Goal: Task Accomplishment & Management: Manage account settings

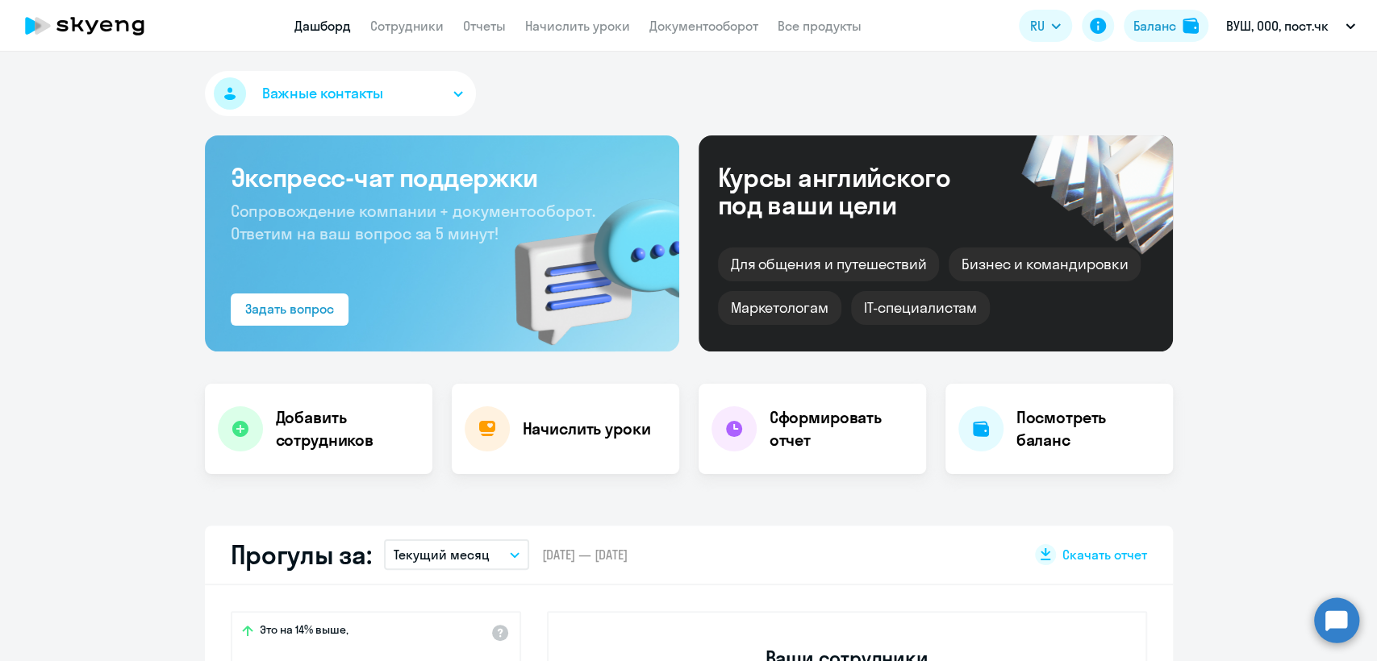
select select "30"
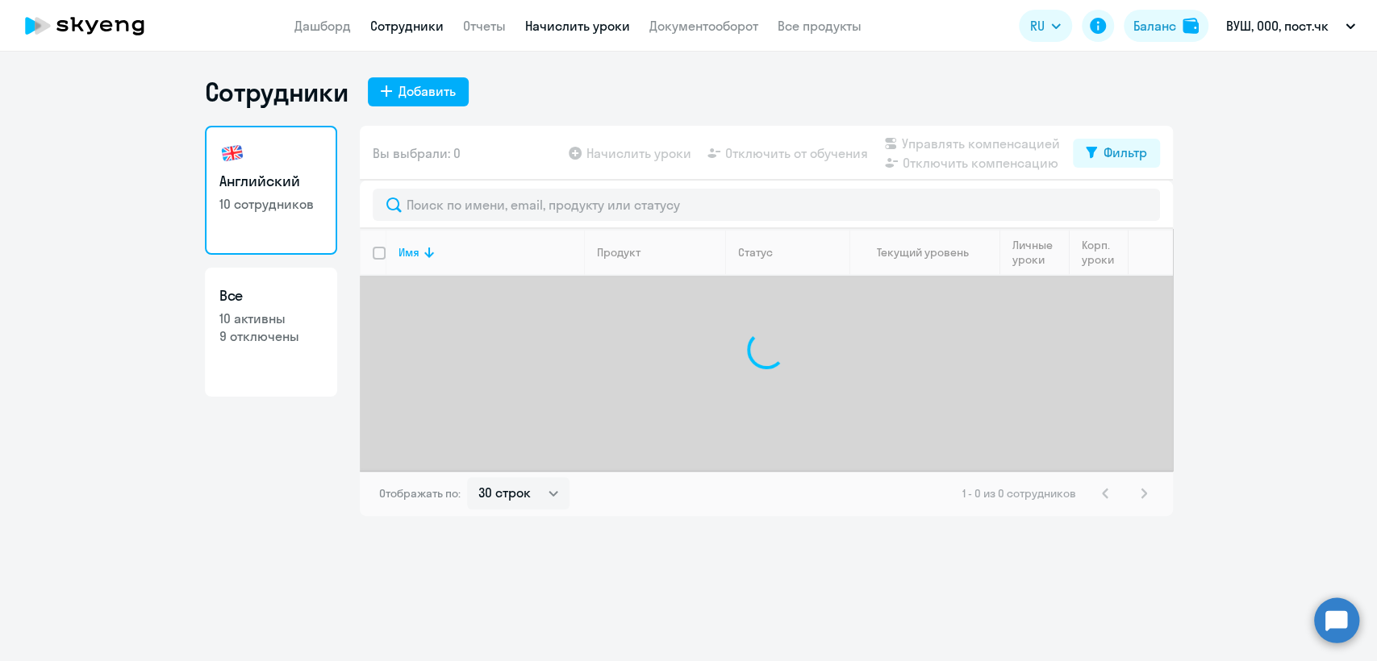
click at [544, 18] on link "Начислить уроки" at bounding box center [577, 26] width 105 height 16
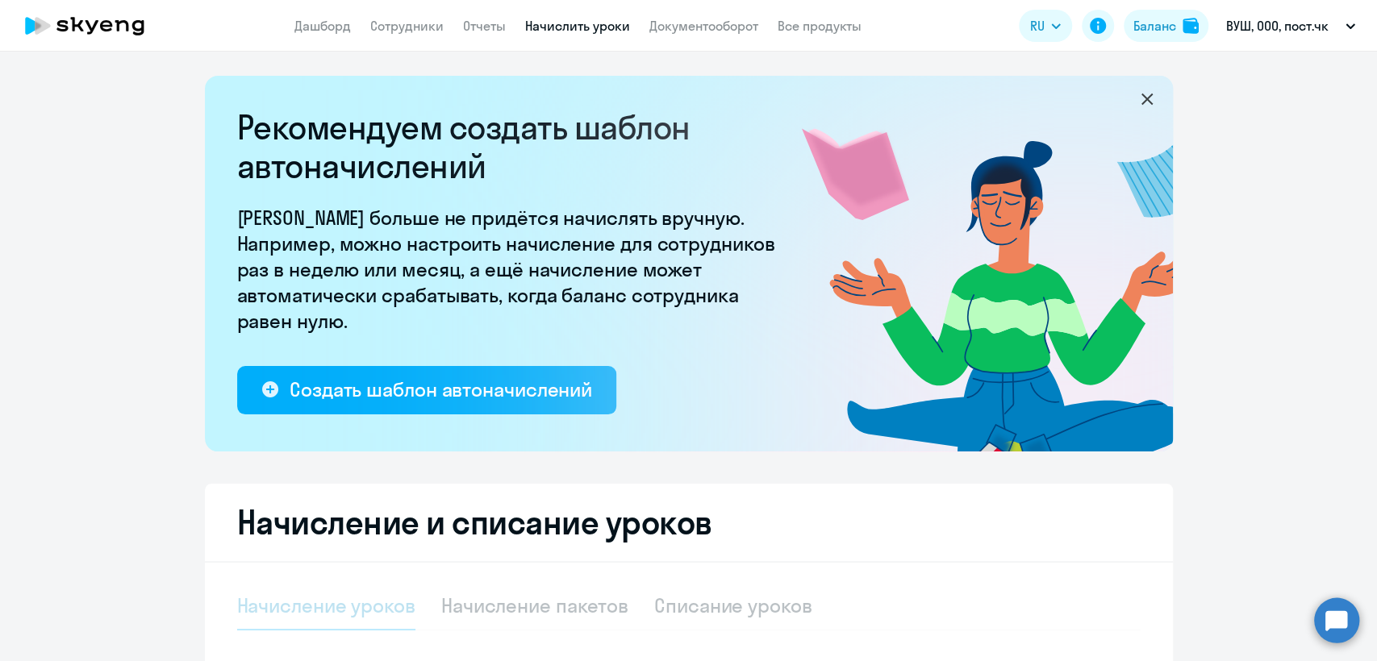
select select "10"
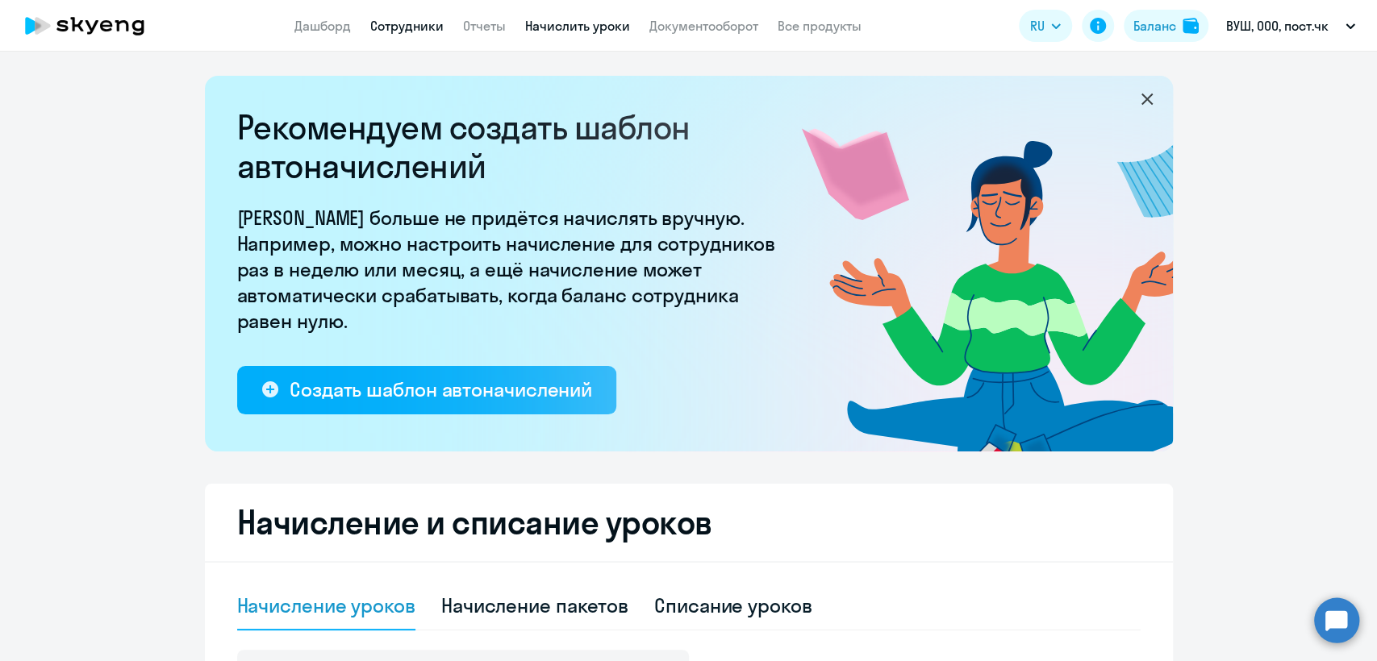
click at [403, 34] on link "Сотрудники" at bounding box center [406, 26] width 73 height 16
select select "30"
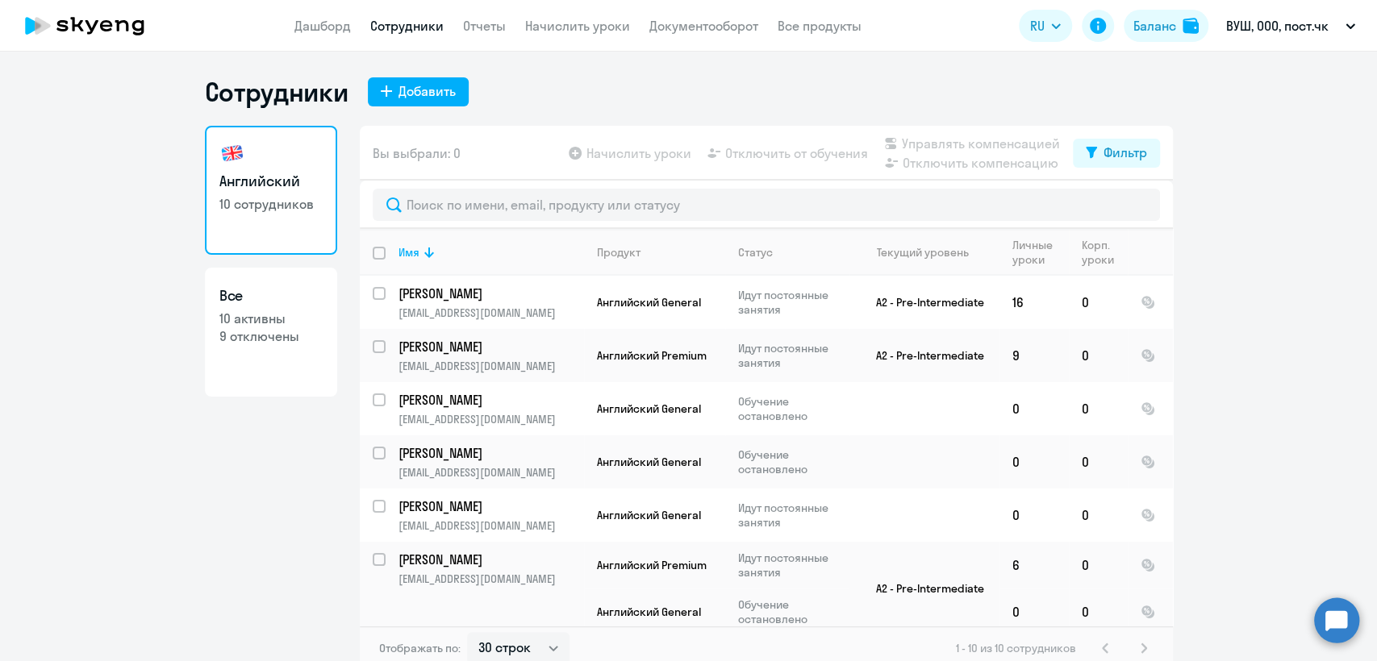
click at [375, 249] on input "deselect all" at bounding box center [389, 263] width 32 height 32
checkbox input "true"
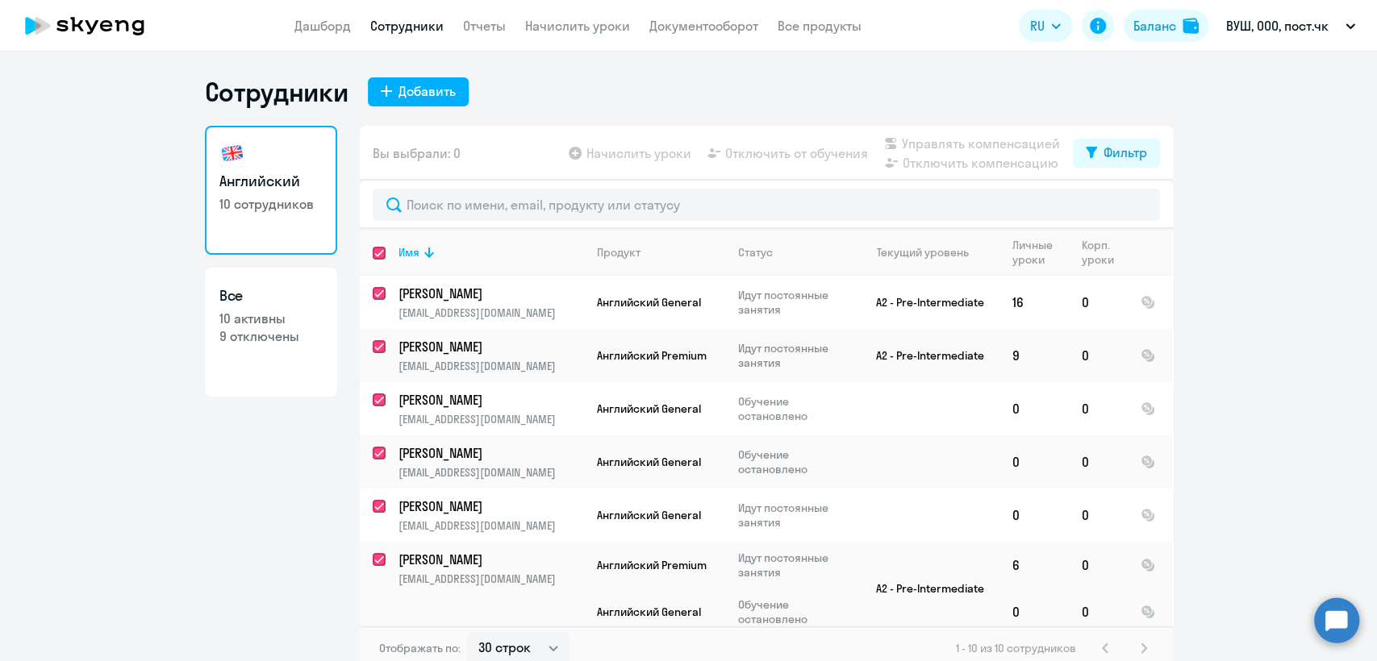
checkbox input "true"
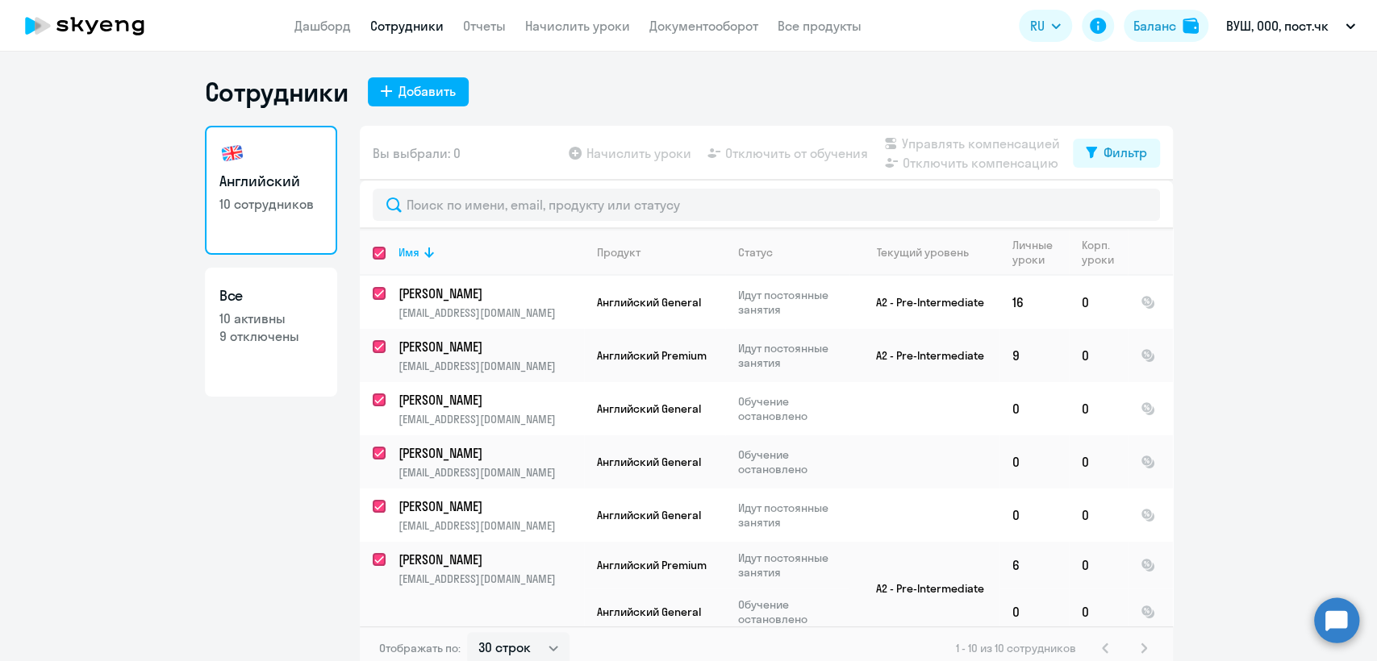
checkbox input "true"
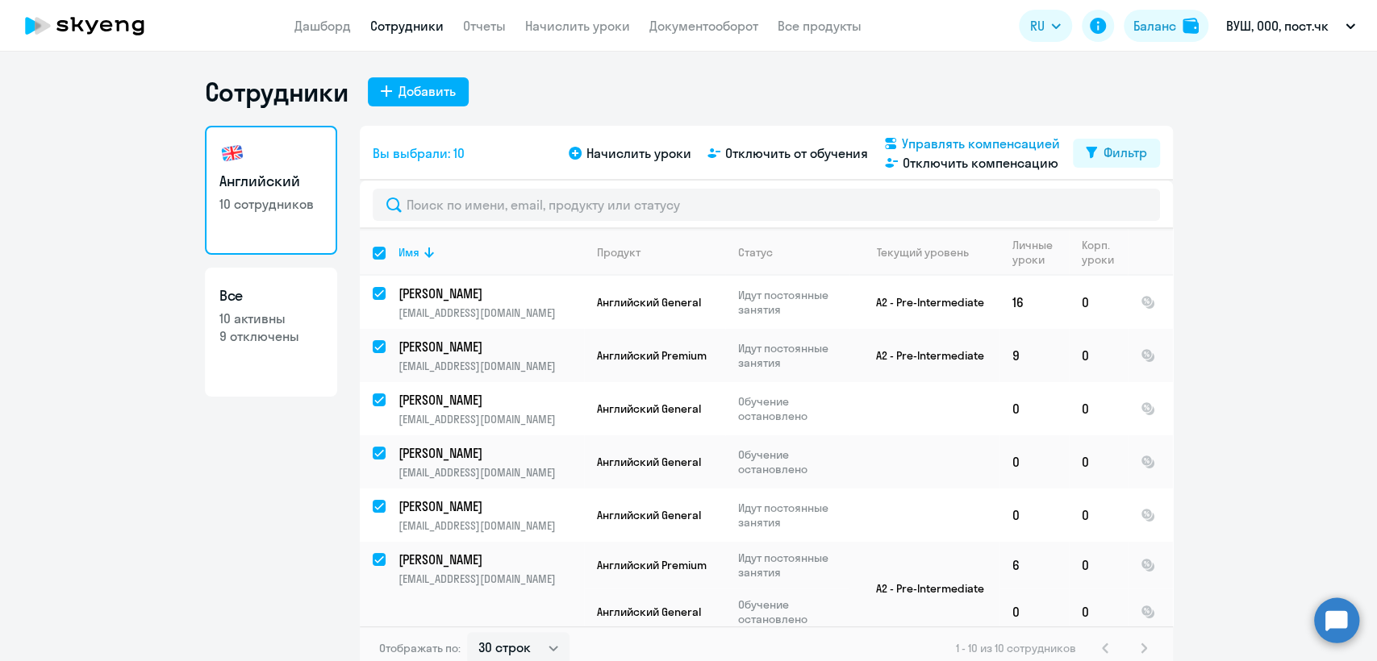
click at [968, 140] on span "Управлять компенсацией" at bounding box center [981, 143] width 158 height 19
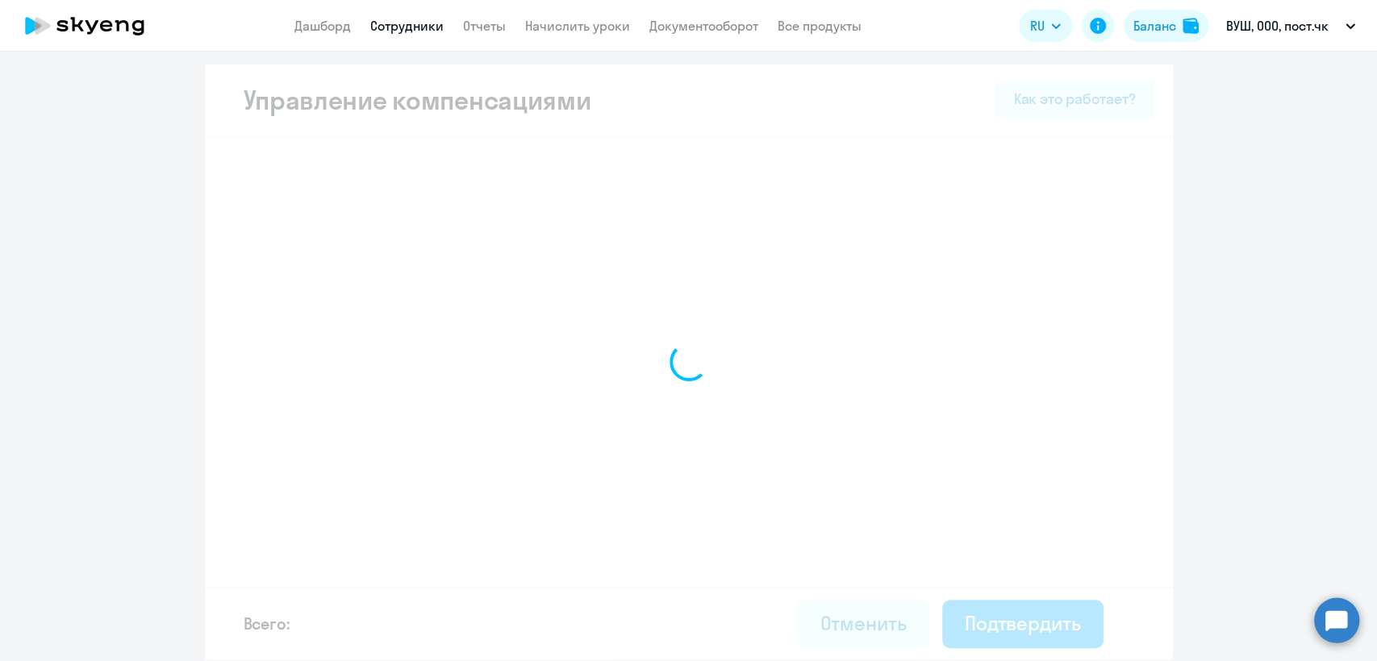
select select "MONTHLY"
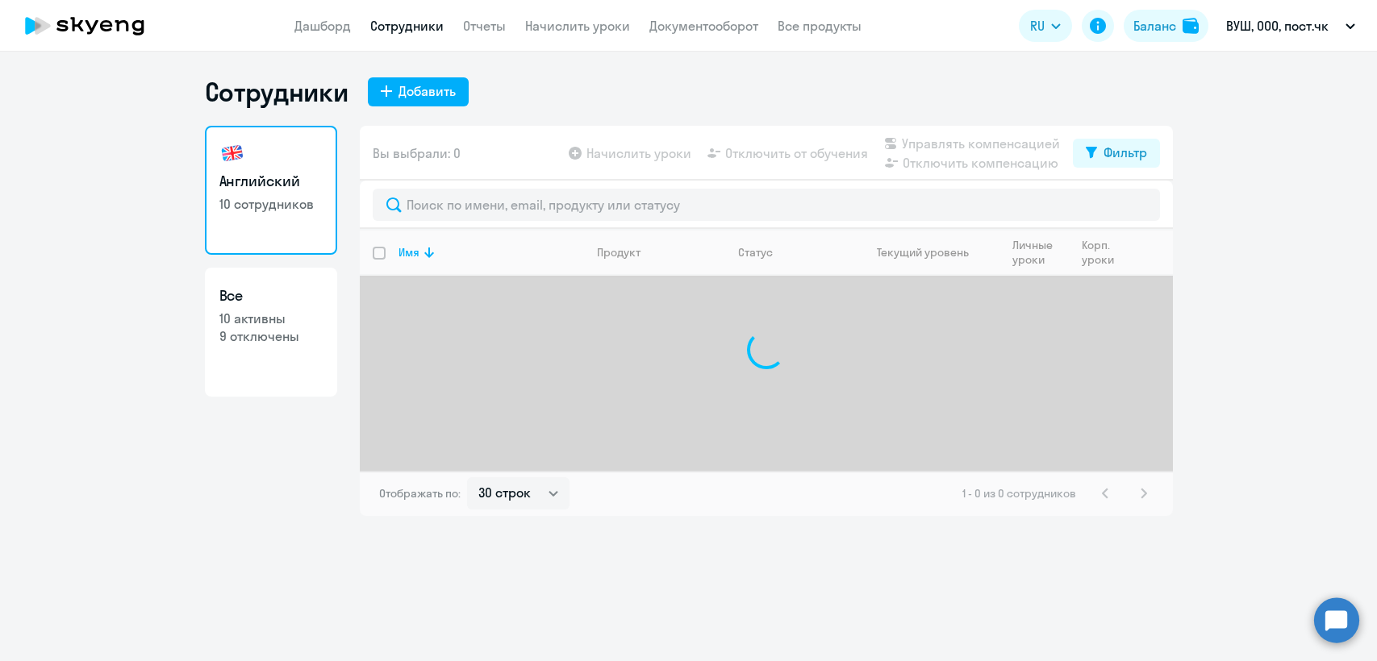
select select "30"
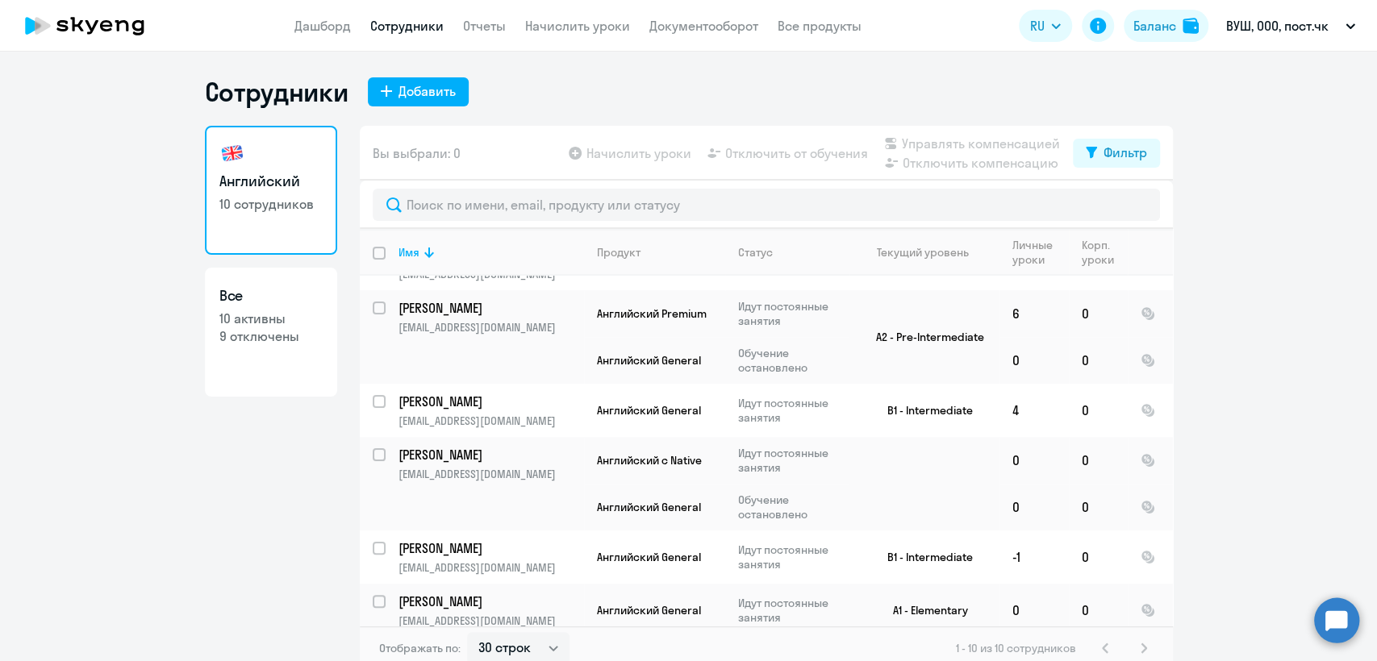
scroll to position [260, 0]
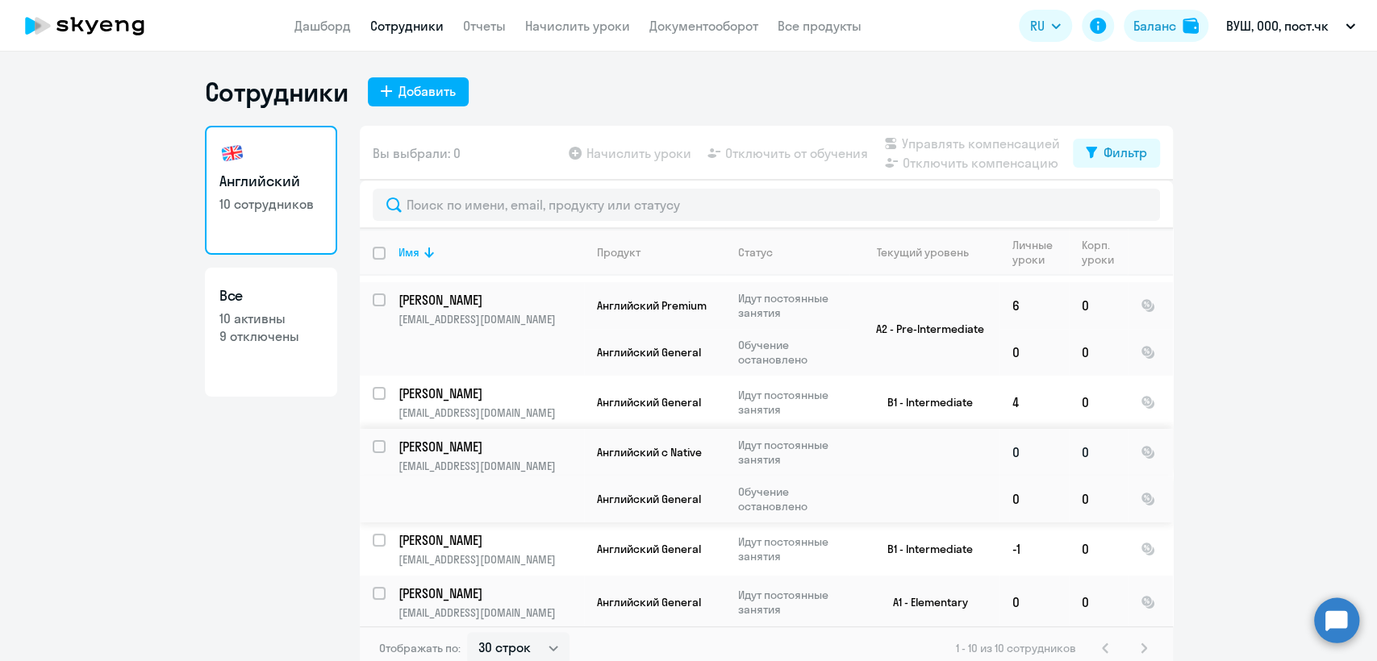
click at [670, 434] on td "Английский с Native" at bounding box center [654, 452] width 141 height 47
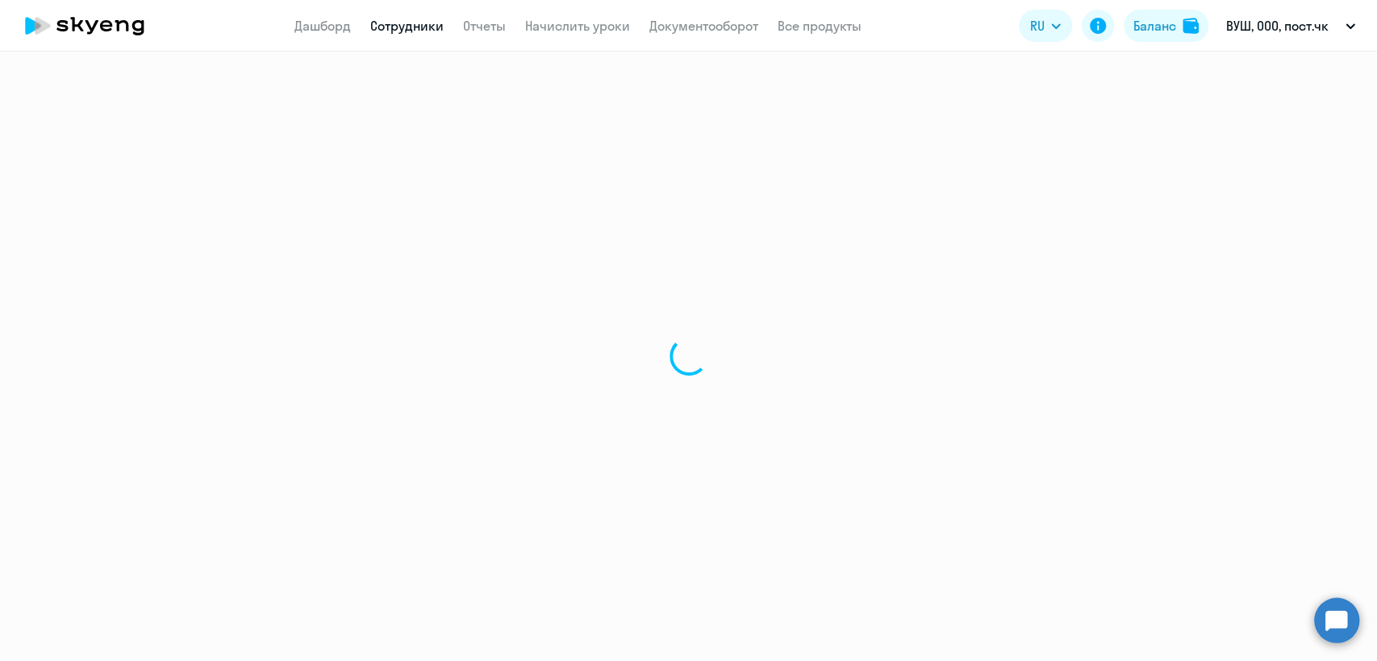
select select "english"
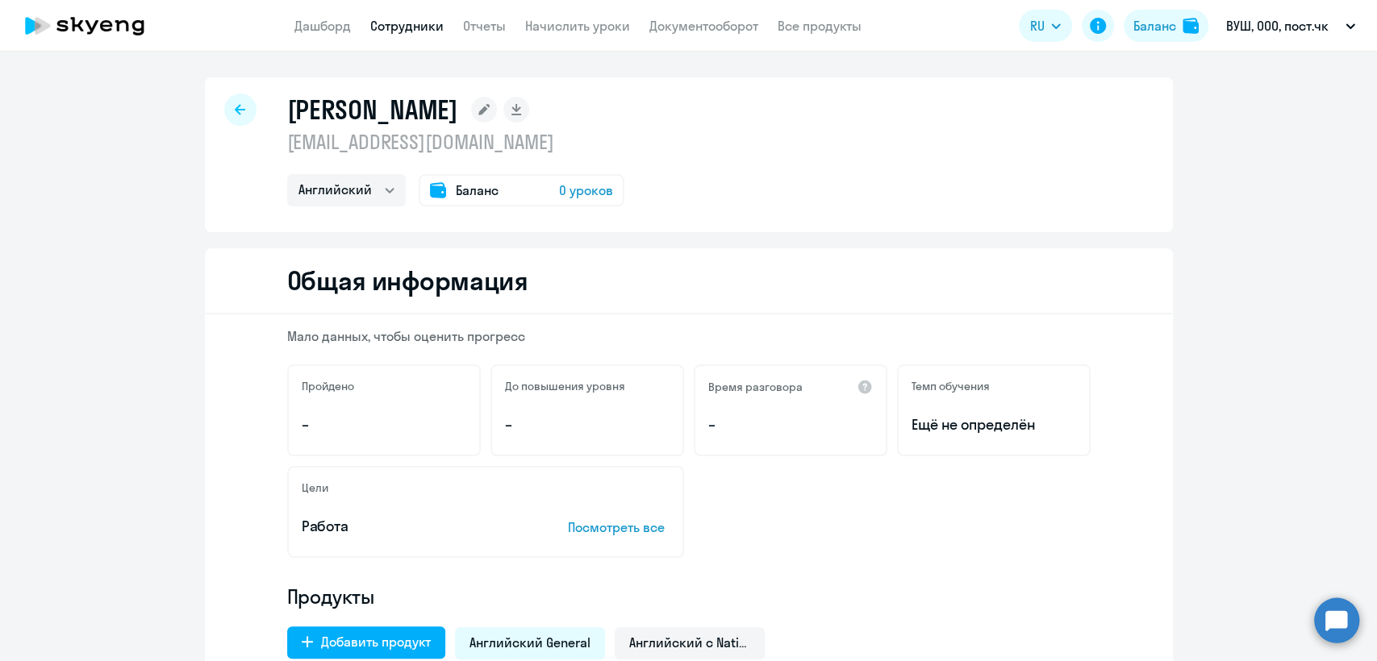
select select "30"
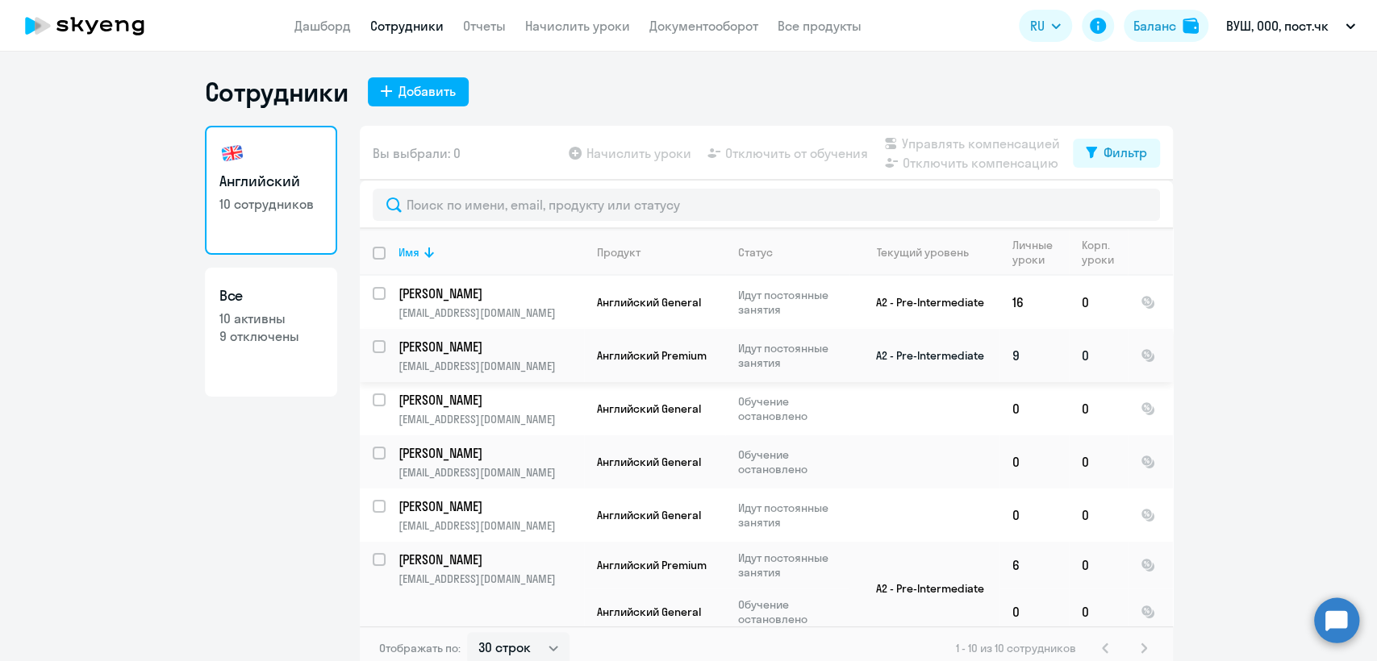
scroll to position [179, 0]
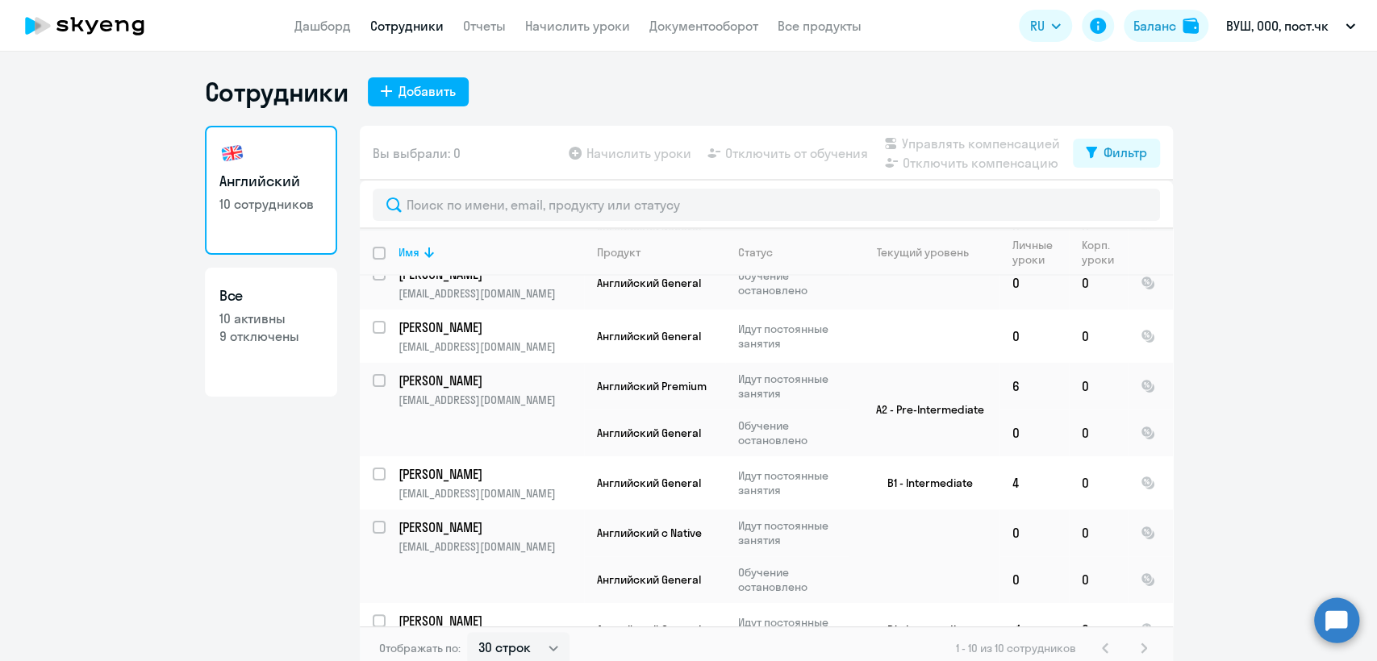
drag, startPoint x: 131, startPoint y: 508, endPoint x: 138, endPoint y: 502, distance: 9.2
click at [132, 507] on ng-component "Сотрудники Добавить Английский 10 сотрудников Все 10 активны 9 отключены Вы выб…" at bounding box center [688, 373] width 1377 height 595
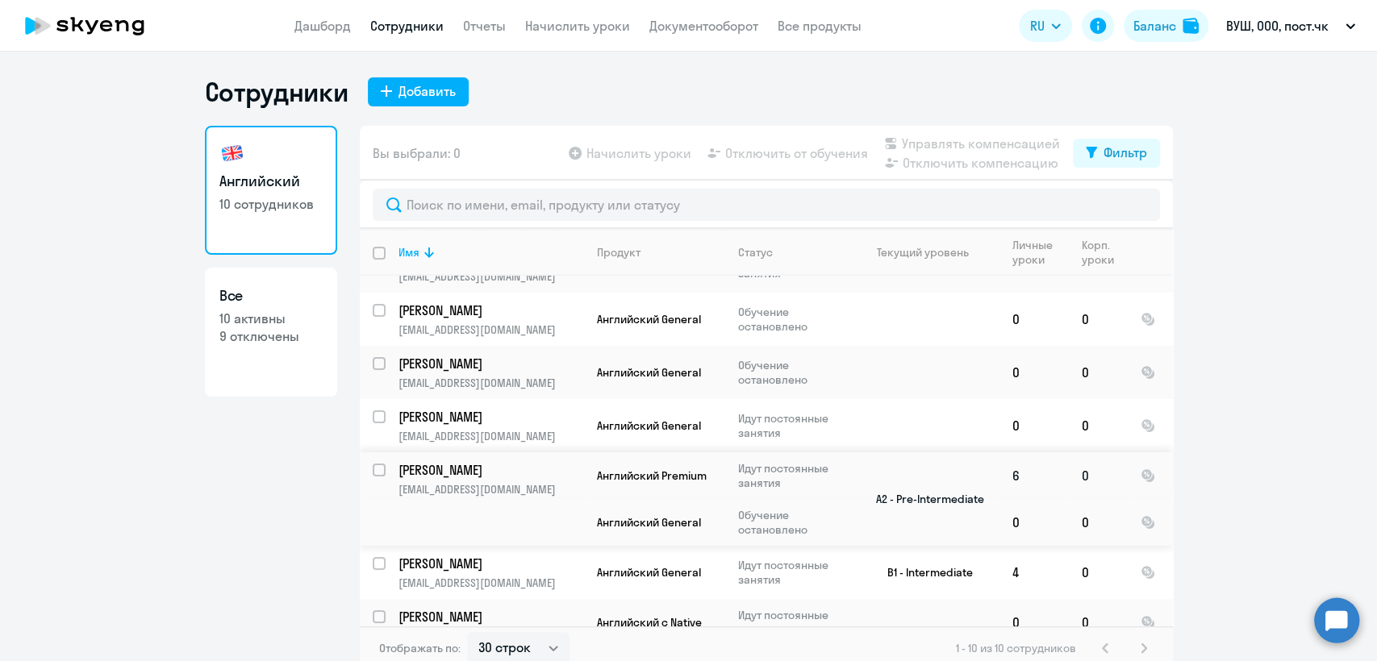
scroll to position [0, 0]
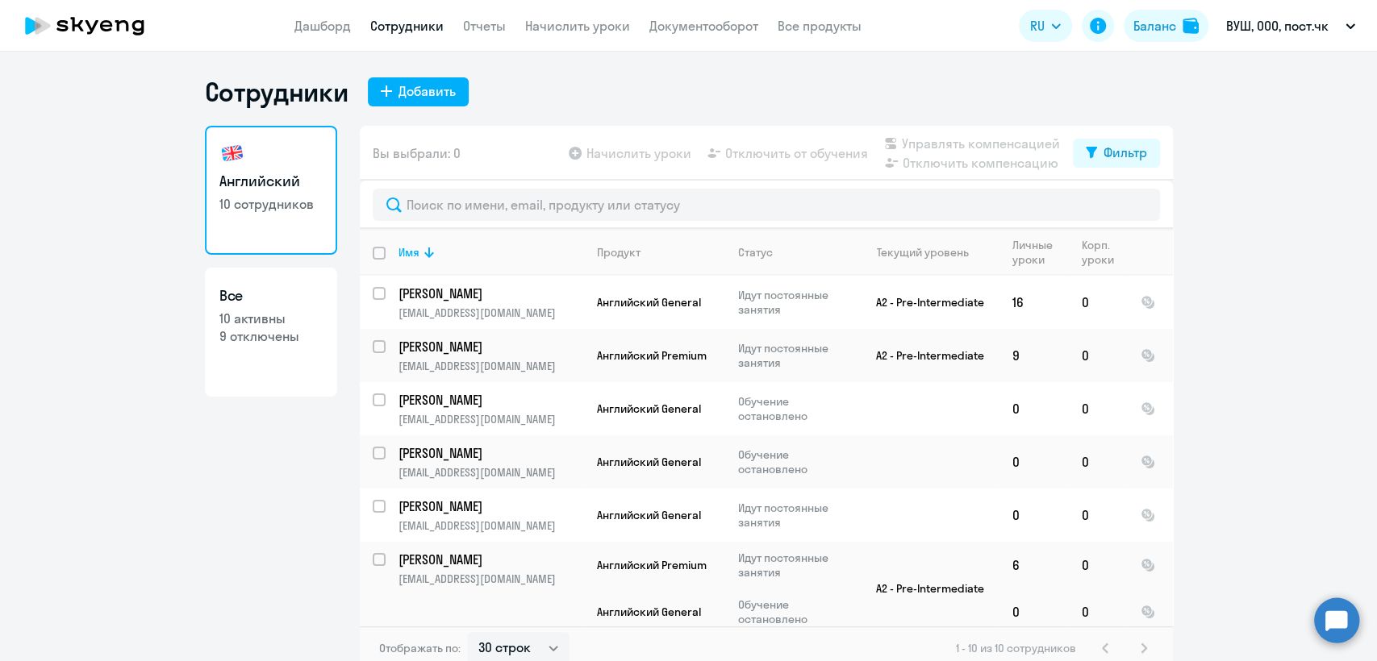
drag, startPoint x: 121, startPoint y: 468, endPoint x: 134, endPoint y: 460, distance: 15.2
click at [121, 467] on ng-component "Сотрудники Добавить Английский 10 сотрудников Все 10 активны 9 отключены Вы выб…" at bounding box center [688, 373] width 1377 height 595
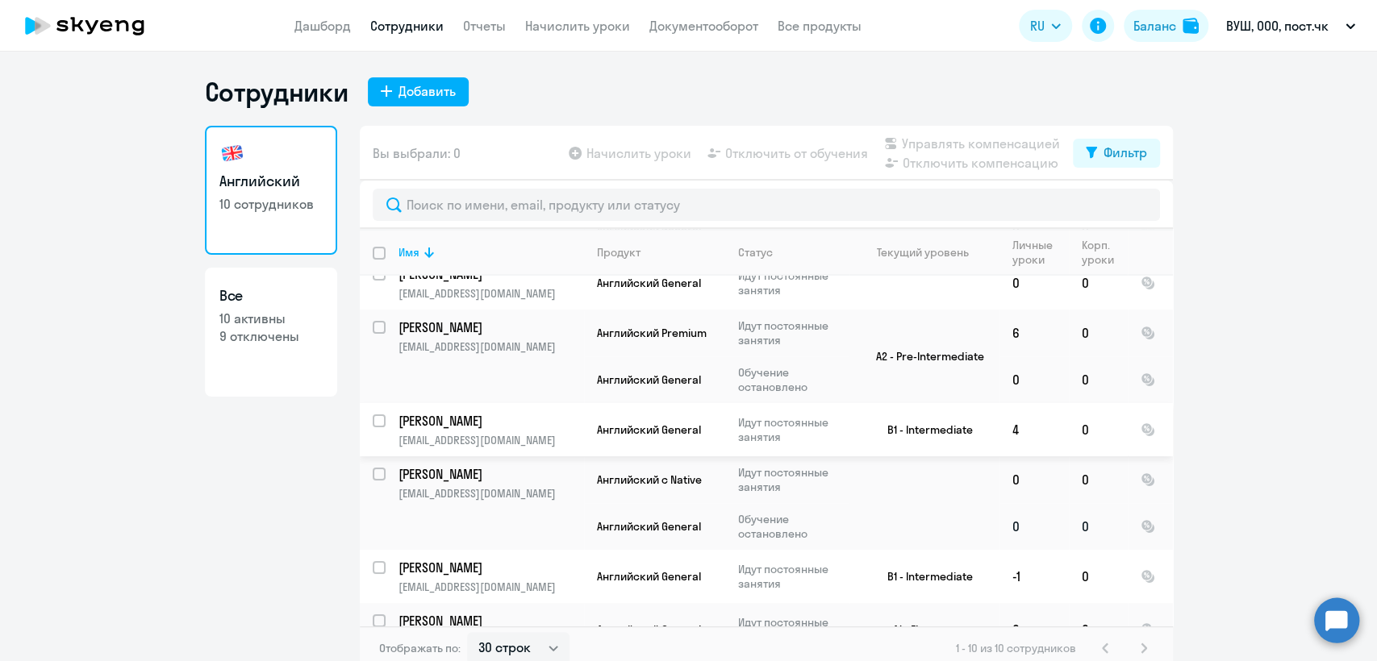
scroll to position [260, 0]
